Goal: Task Accomplishment & Management: Manage account settings

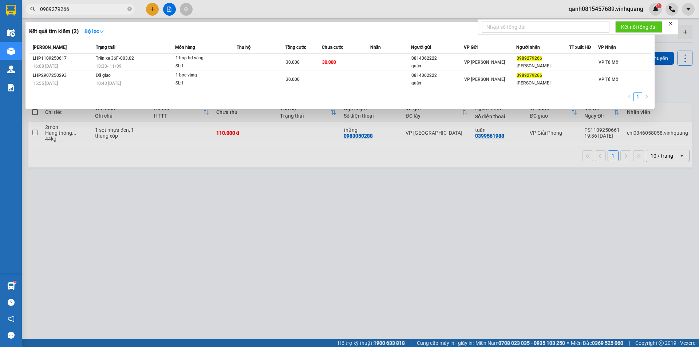
click at [638, 9] on div at bounding box center [349, 173] width 699 height 347
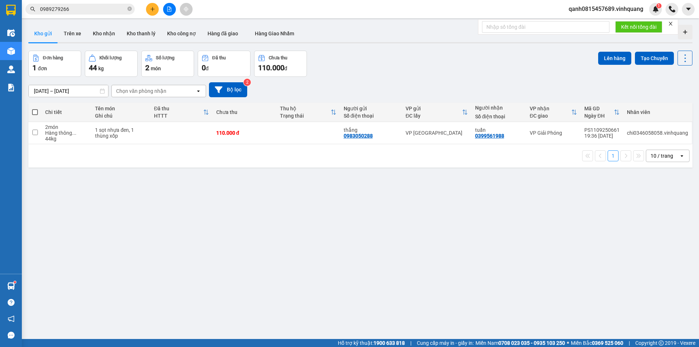
click at [612, 12] on span "qanh0815457689.vinhquang" at bounding box center [606, 8] width 86 height 9
click at [615, 28] on li "Đổi mật khẩu" at bounding box center [605, 34] width 87 height 12
click at [671, 21] on icon "close" at bounding box center [670, 23] width 5 height 5
click at [620, 11] on span "qanh0815457689.vinhquang" at bounding box center [606, 8] width 86 height 9
click at [612, 26] on span "Đăng xuất" at bounding box center [609, 23] width 71 height 8
